Goal: Transaction & Acquisition: Purchase product/service

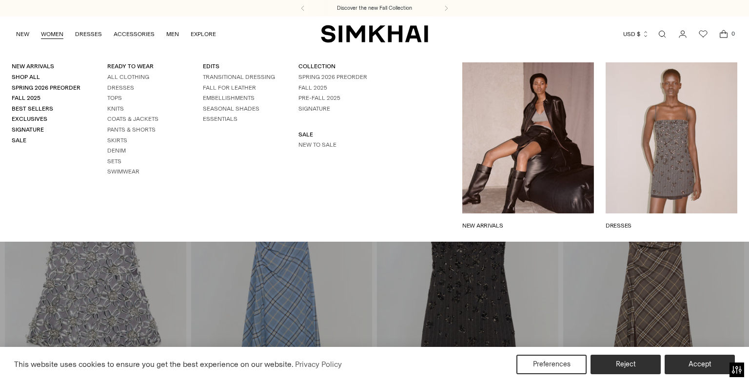
click at [120, 92] on ul "All Clothing Dresses Tops Knits Coats & Jackets Pants & Shorts Skirts Denim Set…" at bounding box center [143, 124] width 72 height 103
click at [121, 86] on link "Dresses" at bounding box center [120, 87] width 27 height 7
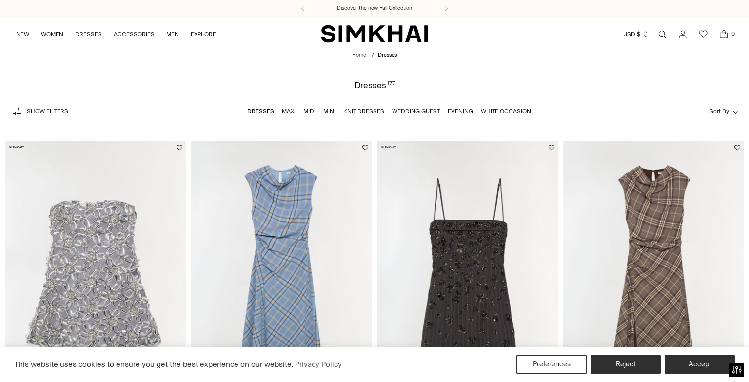
click at [49, 112] on span "Show Filters" at bounding box center [47, 111] width 41 height 7
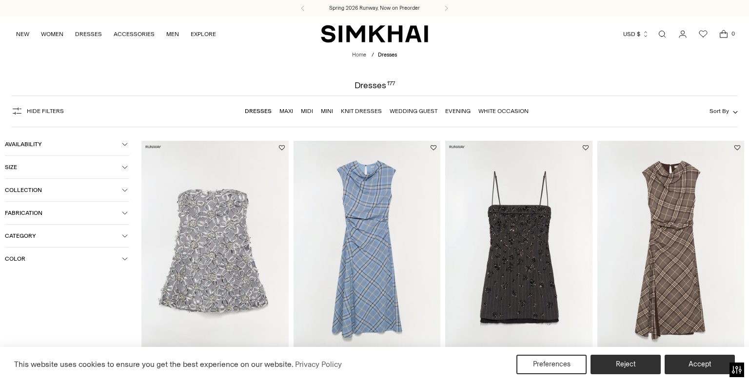
click at [122, 166] on icon "button" at bounding box center [125, 167] width 6 height 6
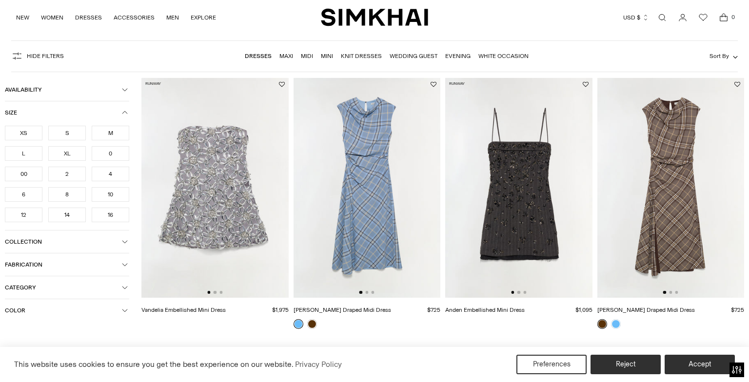
scroll to position [66, 0]
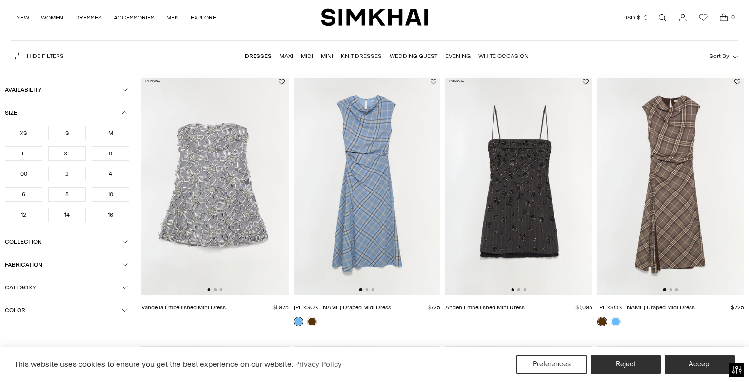
click at [99, 312] on span "Color" at bounding box center [63, 310] width 117 height 7
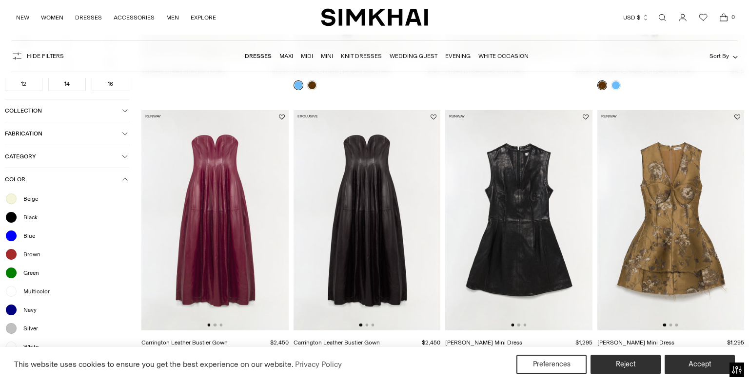
scroll to position [388, 0]
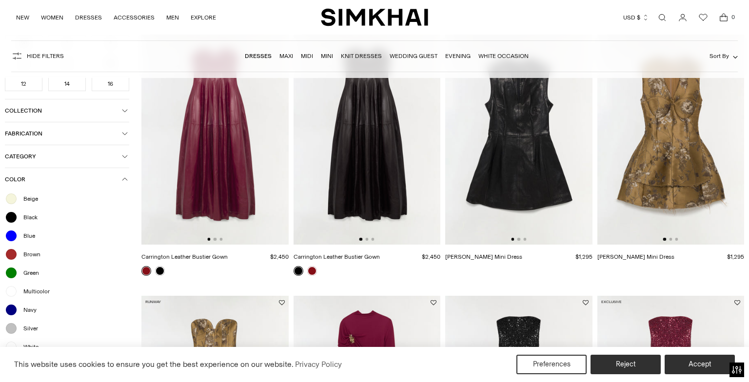
click at [24, 344] on span "White" at bounding box center [28, 347] width 21 height 9
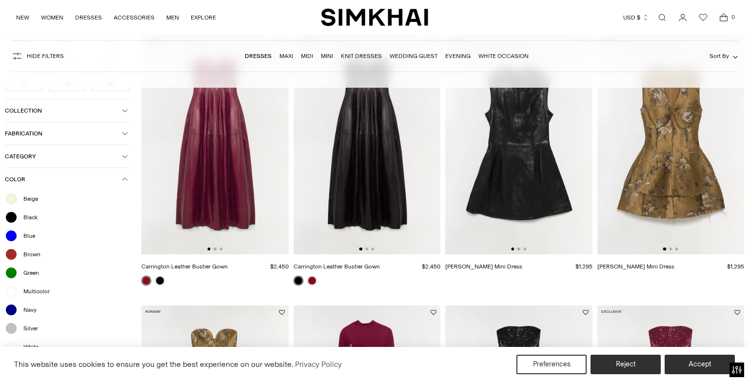
scroll to position [398, 0]
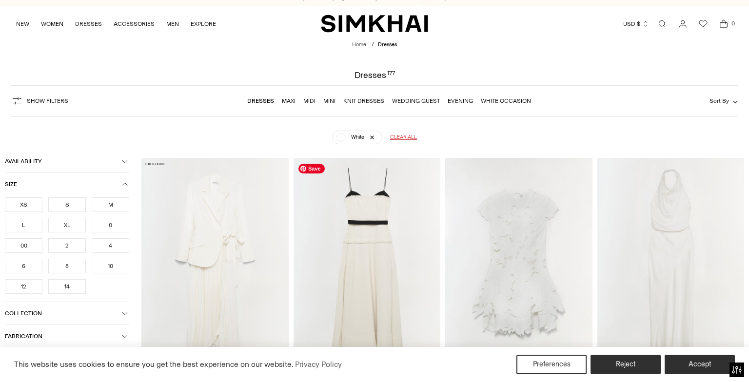
scroll to position [8, 0]
